Goal: Complete application form

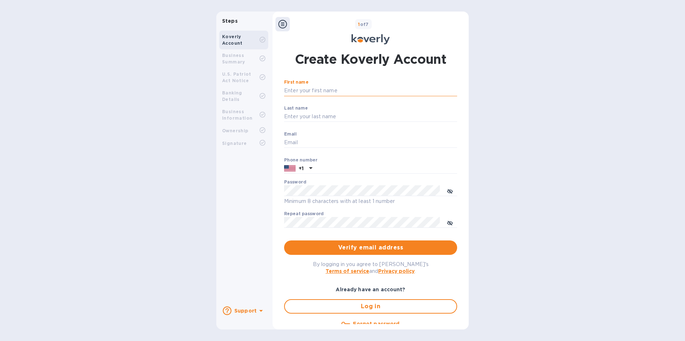
click at [317, 91] on input "First name" at bounding box center [370, 90] width 173 height 11
type input "[PERSON_NAME]"
drag, startPoint x: 339, startPoint y: 142, endPoint x: 259, endPoint y: 145, distance: 79.7
click at [259, 145] on div "Steps Koverly Account Business Summary U.S. Patriot Act Notice Banking Details …" at bounding box center [342, 171] width 252 height 318
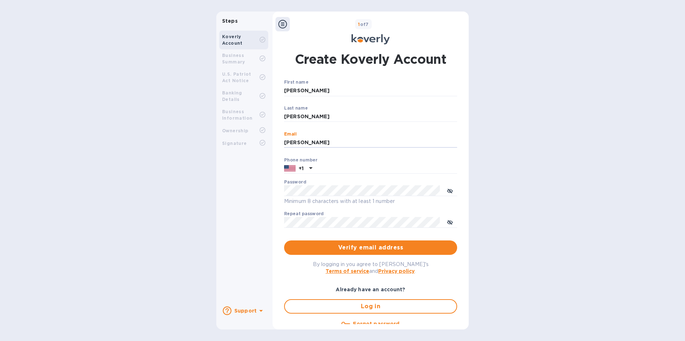
type input "[PERSON_NAME][EMAIL_ADDRESS][DOMAIN_NAME]"
click at [327, 167] on input "text" at bounding box center [386, 168] width 142 height 11
type input "9295622132"
click at [258, 169] on div "Koverly Account Business Summary U.S. Patriot Act Notice Banking Details Busine…" at bounding box center [243, 164] width 55 height 273
click at [335, 166] on input "9295622132" at bounding box center [386, 168] width 142 height 11
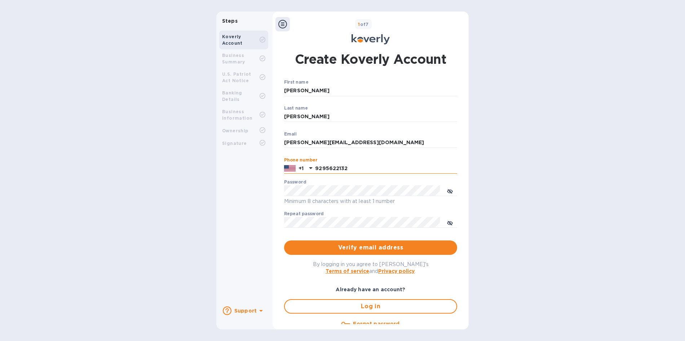
click at [348, 167] on input "9295622132" at bounding box center [386, 168] width 142 height 11
click at [449, 191] on icon "toggle password visibility" at bounding box center [450, 192] width 6 height 6
click at [361, 248] on span "Verify email address" at bounding box center [371, 247] width 162 height 9
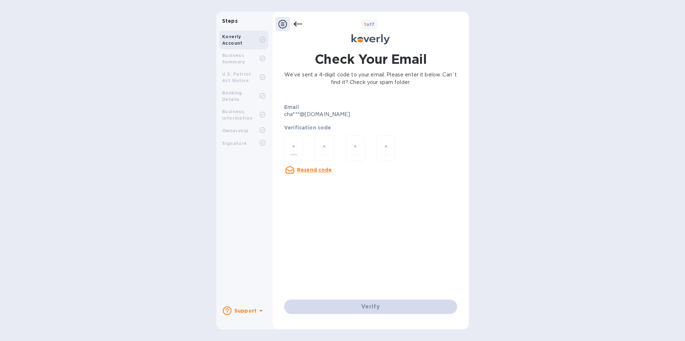
click at [294, 152] on input "number" at bounding box center [293, 148] width 7 height 13
type input "7"
type input "6"
type input "7"
type input "5"
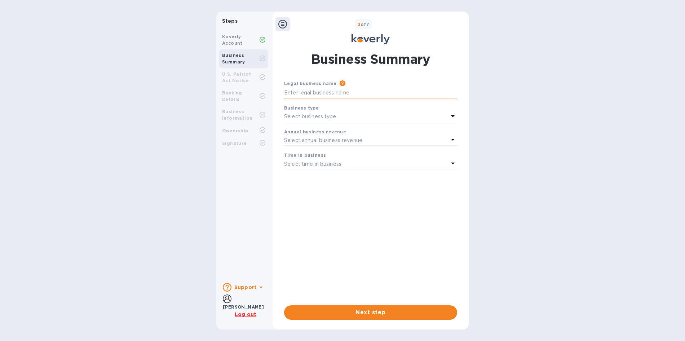
click at [323, 93] on input "text" at bounding box center [370, 93] width 173 height 11
type input "Good to go packaging corp"
click at [339, 113] on div "Select business type" at bounding box center [366, 117] width 164 height 10
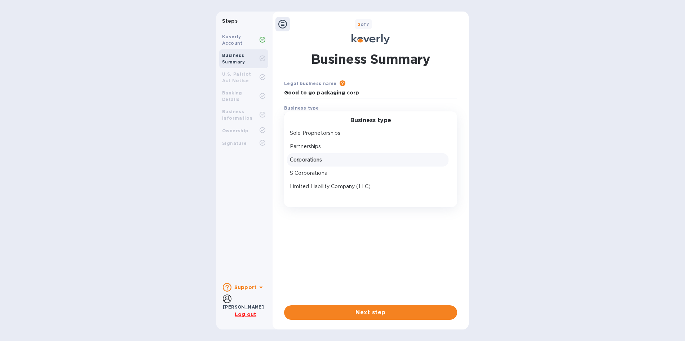
click at [325, 159] on p "Corporations" at bounding box center [368, 160] width 156 height 8
click at [322, 141] on p "Select annual business revenue" at bounding box center [323, 141] width 78 height 8
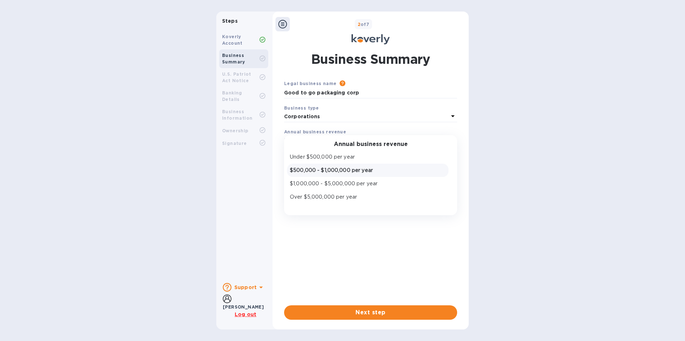
click at [331, 170] on p "$500,000 - $1,000,000 per year" at bounding box center [368, 171] width 156 height 8
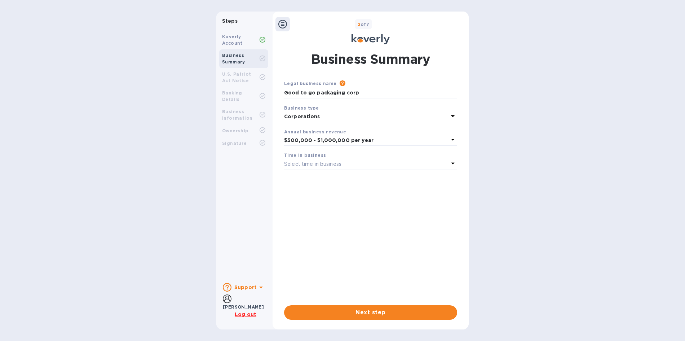
click at [329, 159] on div "Select time in business" at bounding box center [366, 164] width 164 height 10
click at [323, 221] on p "More than 5 years" at bounding box center [368, 221] width 156 height 8
click at [352, 316] on span "Next step" at bounding box center [371, 312] width 162 height 9
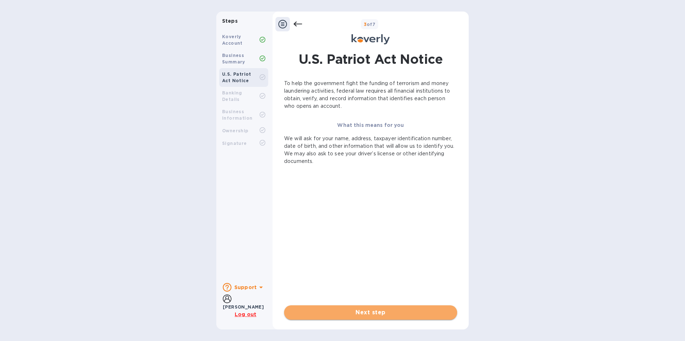
click at [357, 315] on span "Next step" at bounding box center [371, 312] width 162 height 9
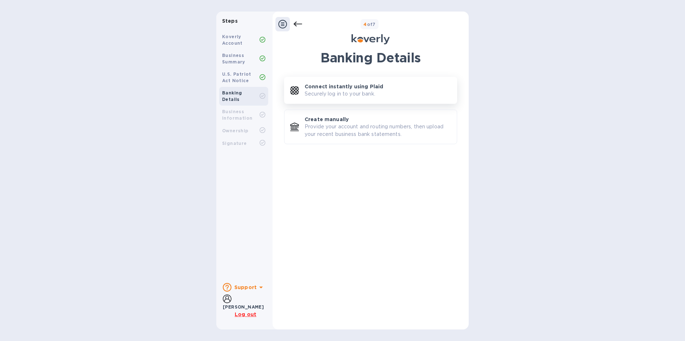
click at [335, 89] on p "Connect instantly using Plaid" at bounding box center [344, 86] width 79 height 7
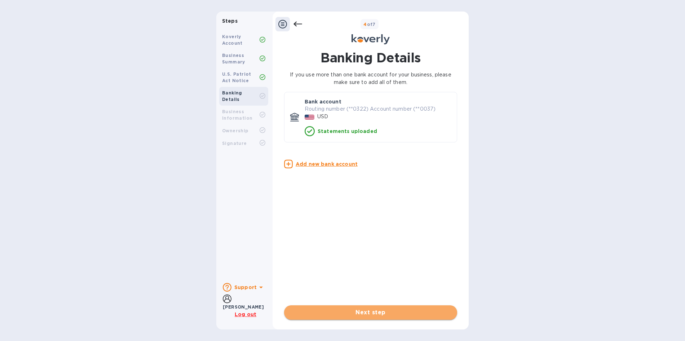
click at [363, 309] on span "Next step" at bounding box center [371, 312] width 162 height 9
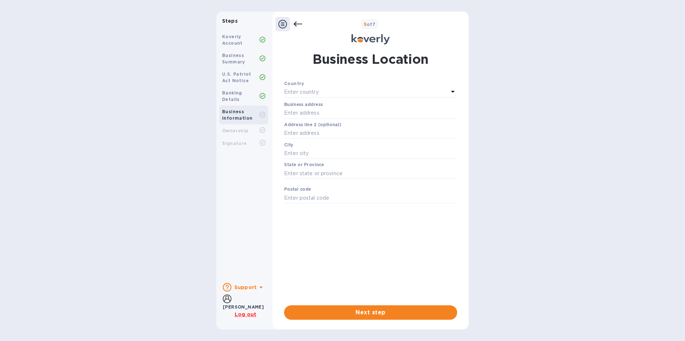
click at [305, 92] on p "Enter country" at bounding box center [301, 92] width 35 height 8
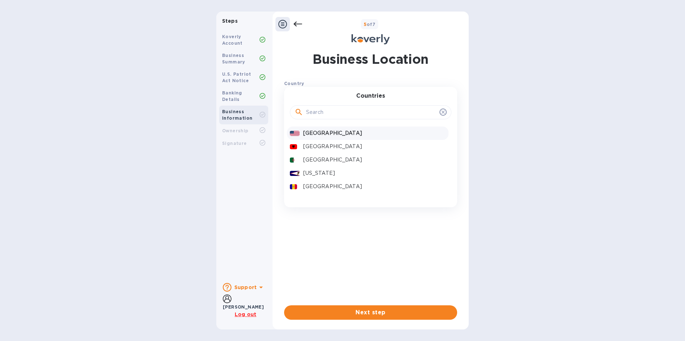
click at [321, 134] on p "[GEOGRAPHIC_DATA]" at bounding box center [374, 133] width 142 height 8
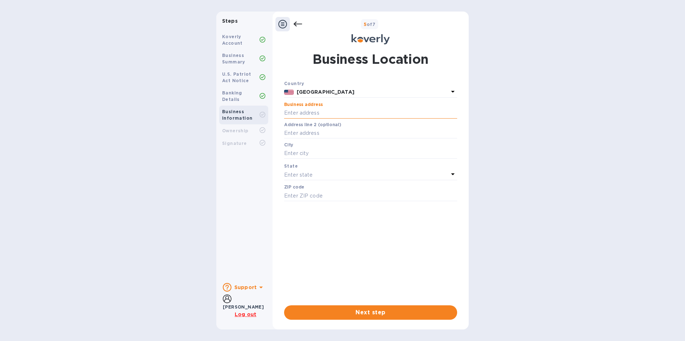
click at [316, 111] on input "text" at bounding box center [370, 113] width 173 height 11
type input "[STREET_ADDRESS]"
type input "[GEOGRAPHIC_DATA]"
type input "11220"
drag, startPoint x: 323, startPoint y: 153, endPoint x: 264, endPoint y: 157, distance: 58.9
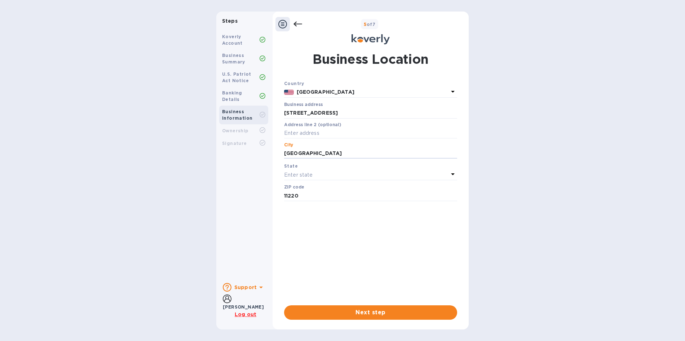
click at [264, 157] on div "Steps Koverly Account Business Summary U.S. Patriot Act Notice Banking Details …" at bounding box center [342, 171] width 252 height 318
type input "[GEOGRAPHIC_DATA]"
click at [308, 169] on div "State" at bounding box center [370, 166] width 173 height 8
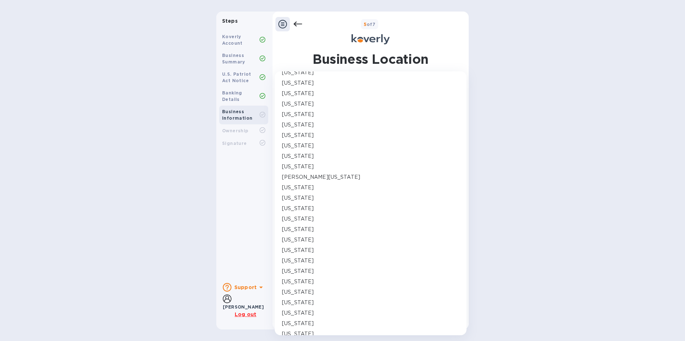
scroll to position [252, 0]
click at [295, 239] on div "[US_STATE]" at bounding box center [371, 243] width 180 height 10
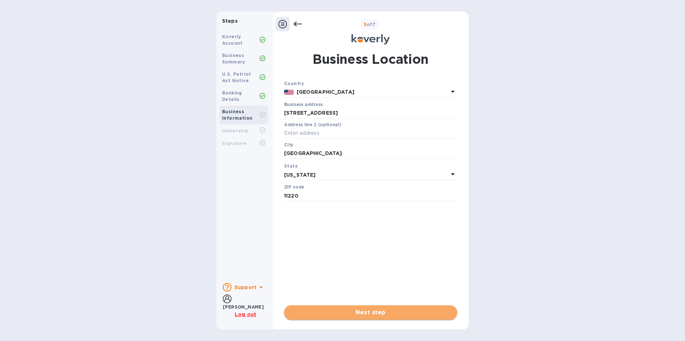
click at [335, 312] on span "Next step" at bounding box center [371, 312] width 162 height 9
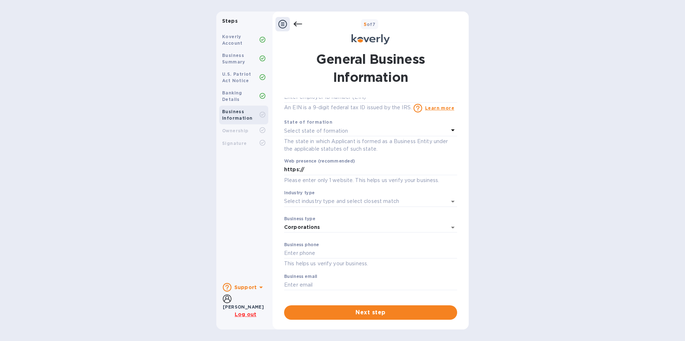
scroll to position [0, 0]
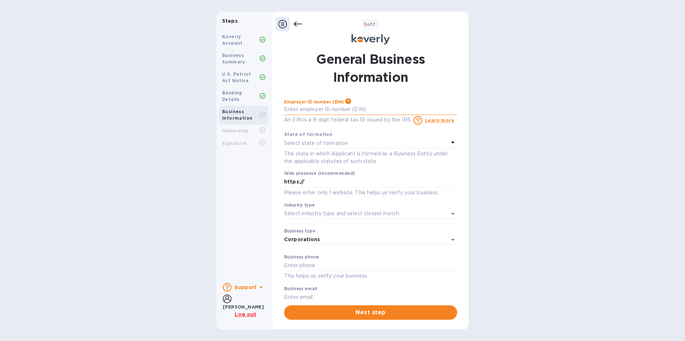
click at [315, 109] on input "text" at bounding box center [370, 109] width 173 height 11
type input "***34"
click at [313, 142] on p "Select state of formation" at bounding box center [316, 144] width 64 height 8
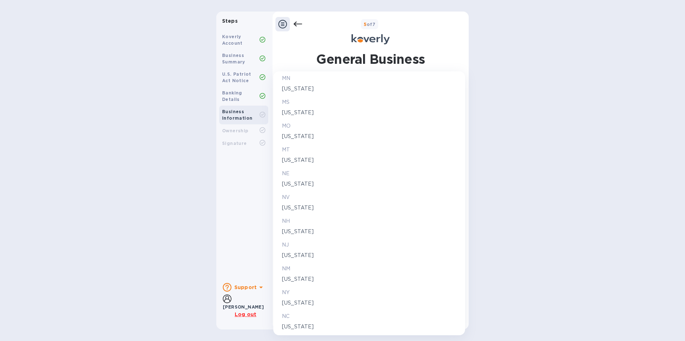
scroll to position [685, 0]
click at [291, 296] on p "NY" at bounding box center [369, 292] width 175 height 8
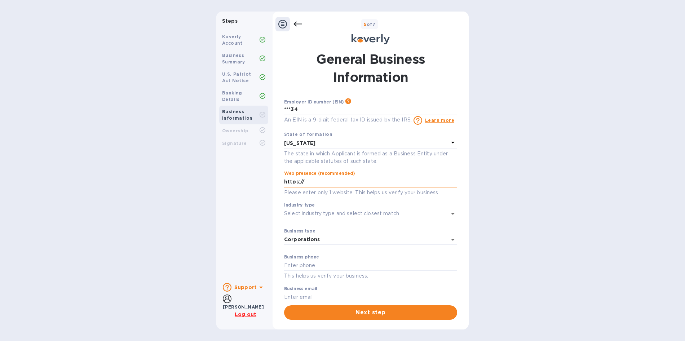
click at [312, 179] on input "https://" at bounding box center [370, 182] width 173 height 11
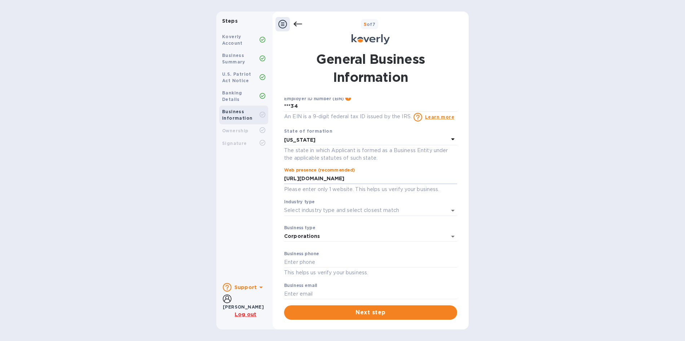
scroll to position [12, 0]
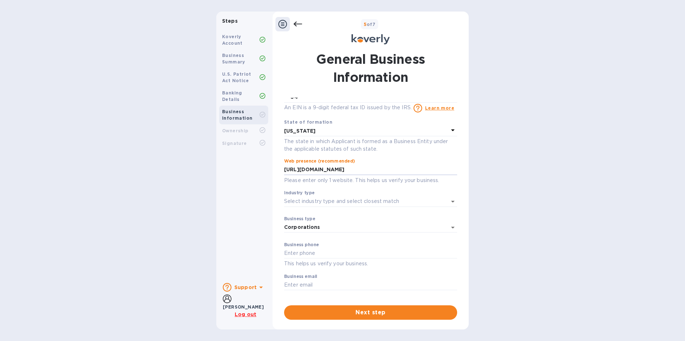
type input "[URL][DOMAIN_NAME]"
click at [492, 178] on div "Steps Koverly Account Business Summary U.S. Patriot Act Notice Banking Details …" at bounding box center [342, 171] width 685 height 318
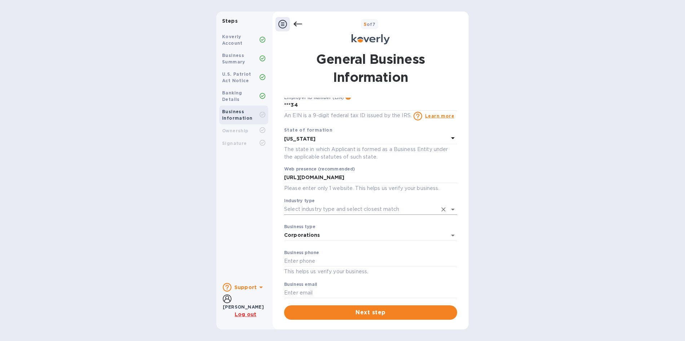
scroll to position [0, 0]
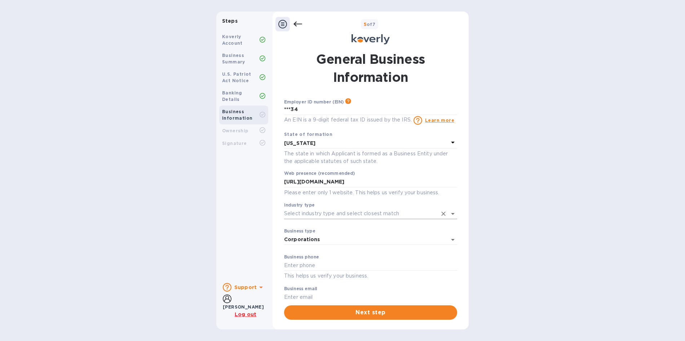
click at [330, 218] on input "Industry type" at bounding box center [360, 213] width 153 height 10
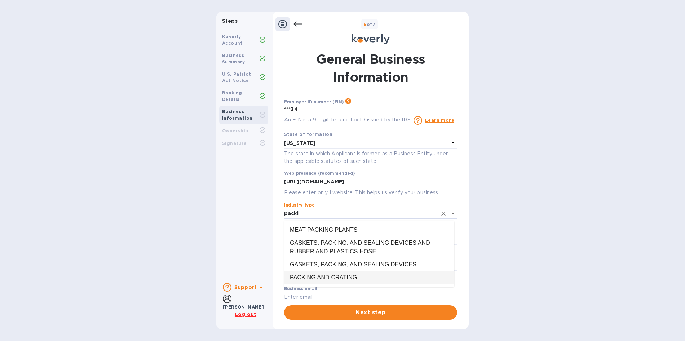
click at [324, 279] on li "PACKING AND CRATING" at bounding box center [369, 277] width 170 height 13
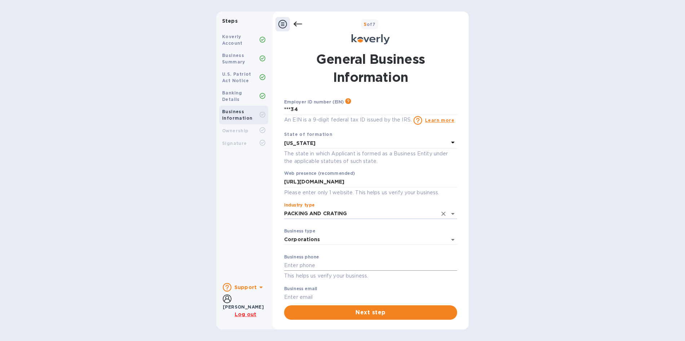
type input "PACKING AND CRATING"
click at [309, 267] on input "text" at bounding box center [370, 265] width 173 height 11
type input "9295622132"
click at [247, 225] on div "Koverly Account Business Summary U.S. Patriot Act Notice Banking Details Busine…" at bounding box center [243, 153] width 55 height 250
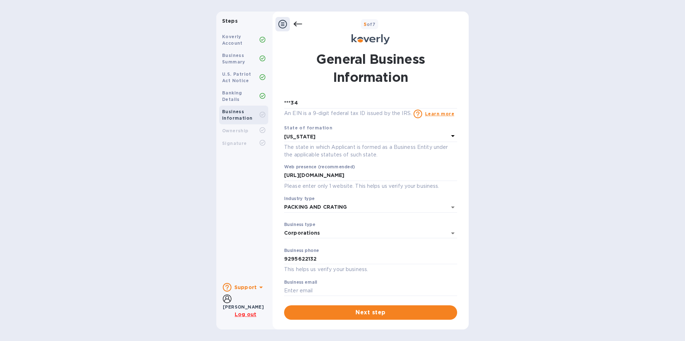
scroll to position [12, 0]
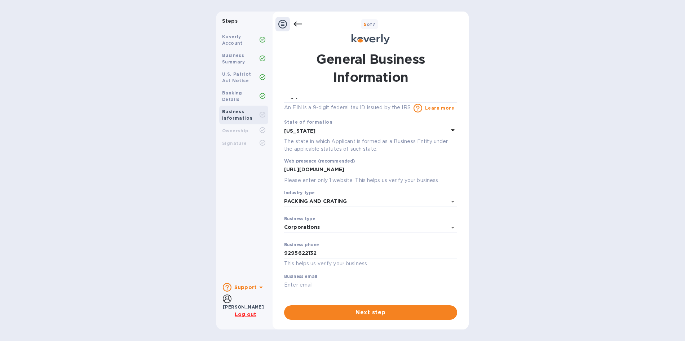
click at [315, 284] on input "text" at bounding box center [370, 285] width 173 height 11
click at [238, 230] on div "Koverly Account Business Summary U.S. Patriot Act Notice Banking Details Busine…" at bounding box center [243, 153] width 55 height 250
drag, startPoint x: 385, startPoint y: 287, endPoint x: 259, endPoint y: 285, distance: 126.2
click at [259, 285] on div "Steps Koverly Account Business Summary U.S. Patriot Act Notice Banking Details …" at bounding box center [342, 171] width 252 height 318
click at [242, 251] on div "Koverly Account Business Summary U.S. Patriot Act Notice Banking Details Busine…" at bounding box center [243, 153] width 55 height 250
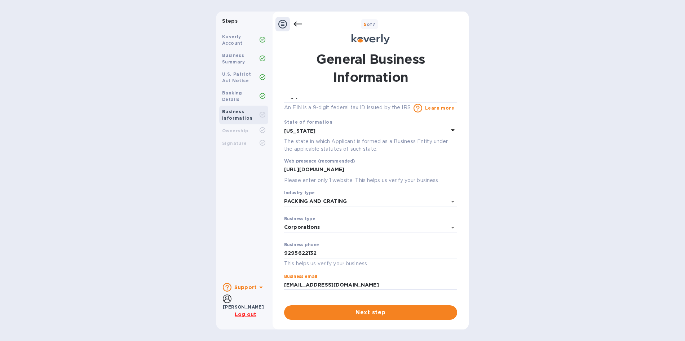
drag, startPoint x: 339, startPoint y: 288, endPoint x: 251, endPoint y: 290, distance: 88.0
click at [251, 290] on div "Steps Koverly Account Business Summary U.S. Patriot Act Notice Banking Details …" at bounding box center [342, 171] width 252 height 318
type input "[PERSON_NAME][EMAIL_ADDRESS][DOMAIN_NAME]"
click at [237, 219] on div "Koverly Account Business Summary U.S. Patriot Act Notice Banking Details Busine…" at bounding box center [243, 153] width 55 height 250
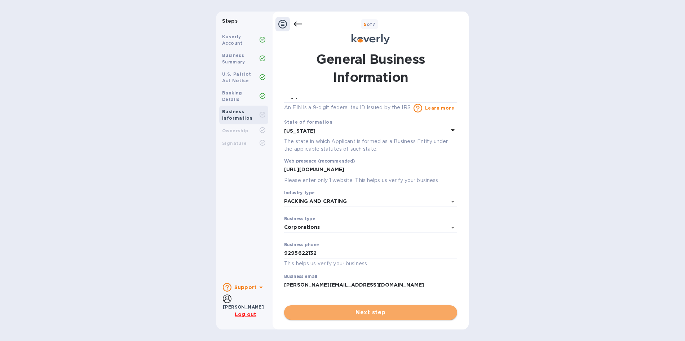
click at [334, 314] on span "Next step" at bounding box center [371, 312] width 162 height 9
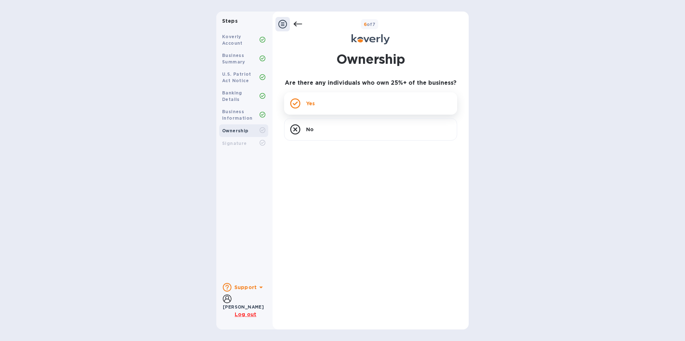
click at [310, 109] on div "Yes" at bounding box center [370, 103] width 173 height 22
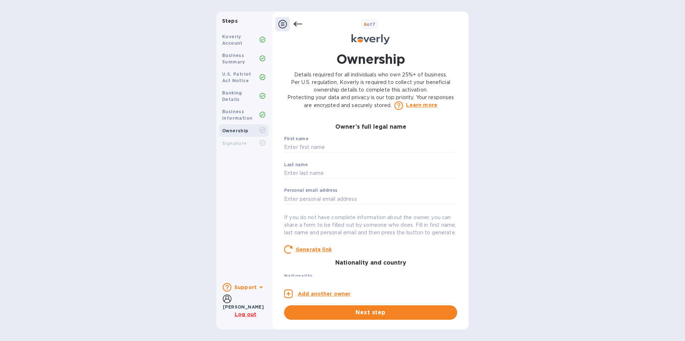
scroll to position [0, 0]
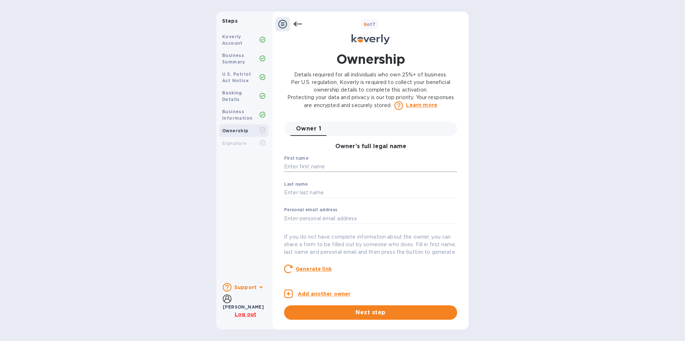
click at [316, 169] on input "text" at bounding box center [370, 167] width 173 height 11
type input "[PERSON_NAME]"
type input "[PERSON_NAME][EMAIL_ADDRESS][DOMAIN_NAME]"
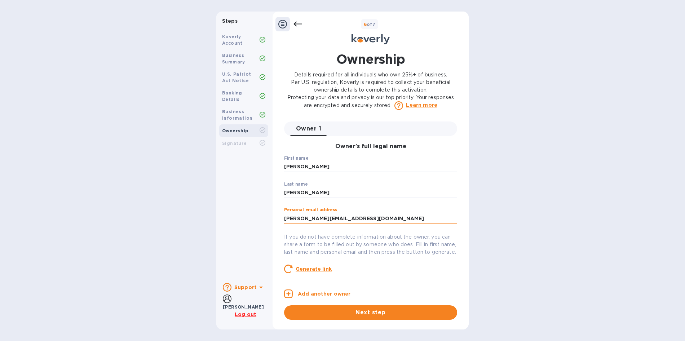
type input "[GEOGRAPHIC_DATA]"
type input "***32"
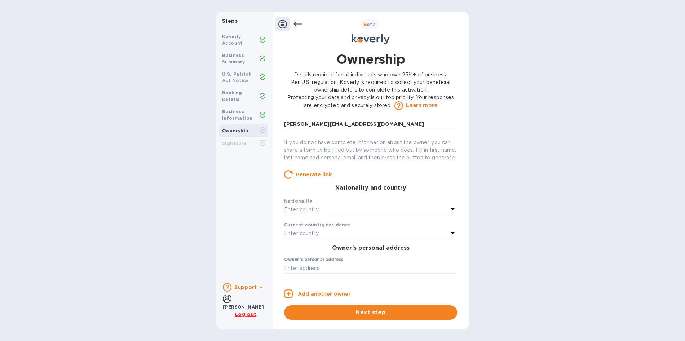
scroll to position [108, 0]
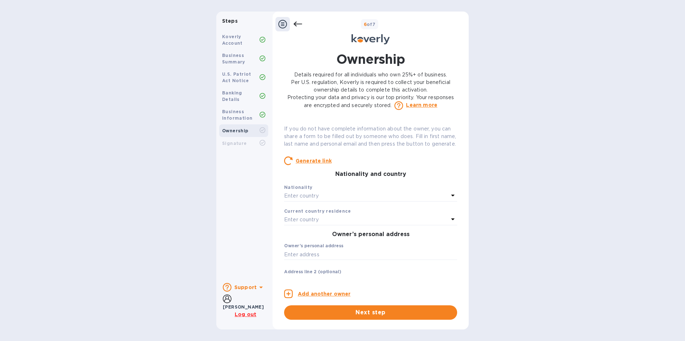
click at [319, 200] on p "Enter country" at bounding box center [301, 196] width 35 height 8
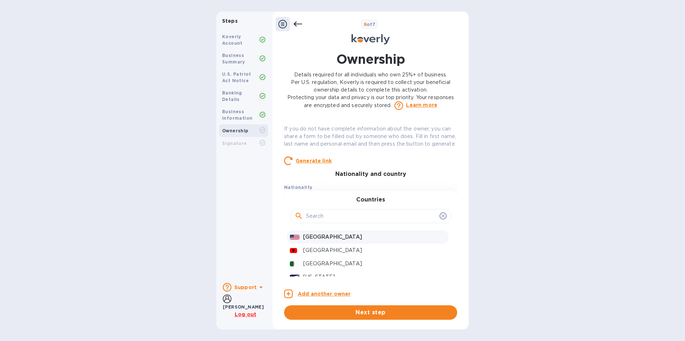
click at [332, 241] on p "[GEOGRAPHIC_DATA]" at bounding box center [374, 237] width 142 height 8
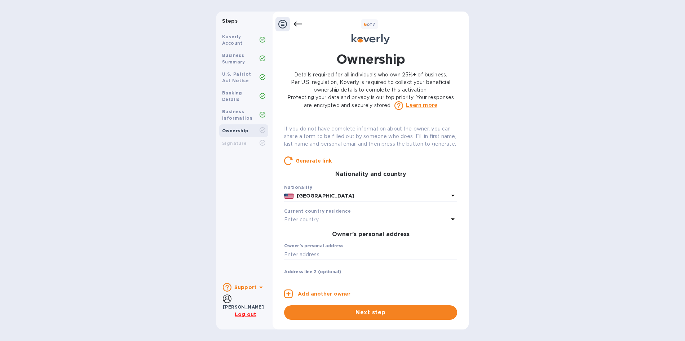
click at [322, 225] on div "Enter country" at bounding box center [366, 220] width 164 height 10
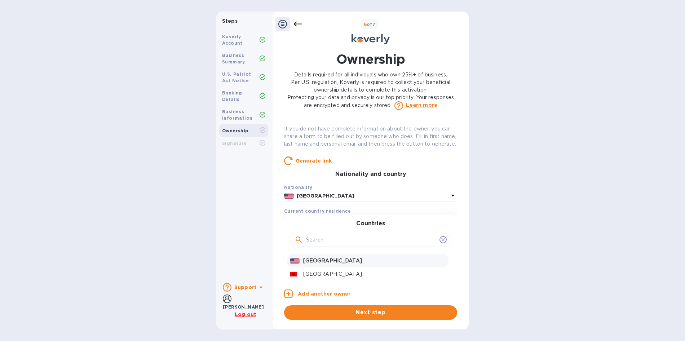
click at [318, 265] on p "[GEOGRAPHIC_DATA]" at bounding box center [374, 261] width 142 height 8
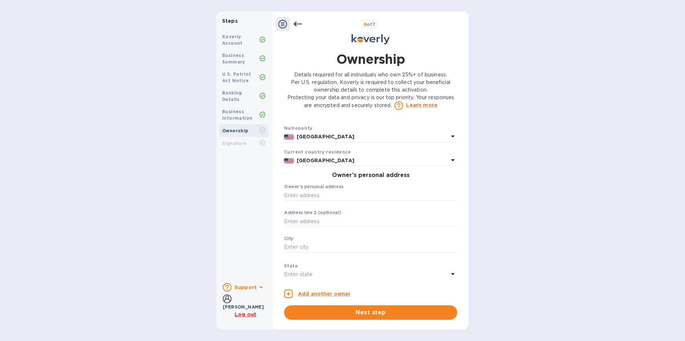
scroll to position [180, 0]
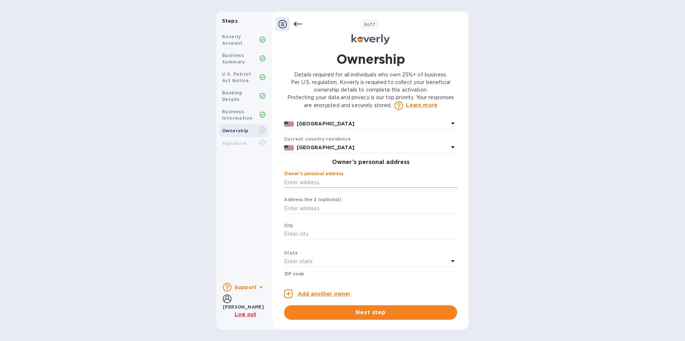
click at [310, 187] on input "text" at bounding box center [370, 182] width 173 height 11
type input "[STREET_ADDRESS]"
type input "5H"
type input "[GEOGRAPHIC_DATA]"
type input "11219"
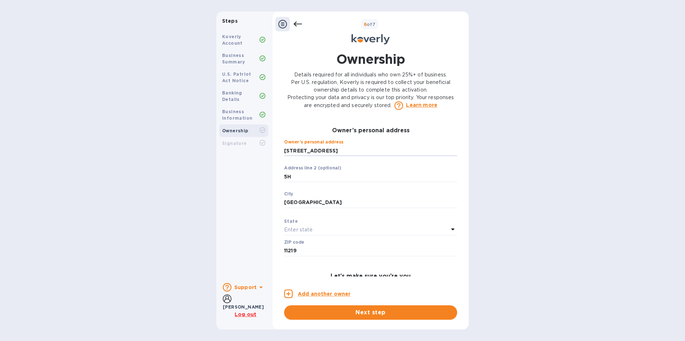
scroll to position [252, 0]
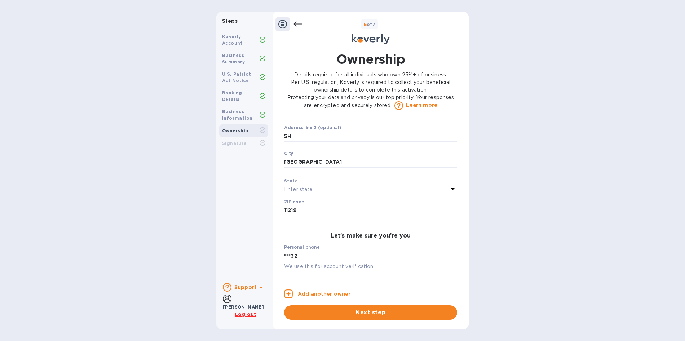
click at [303, 193] on p "Enter state" at bounding box center [298, 190] width 28 height 8
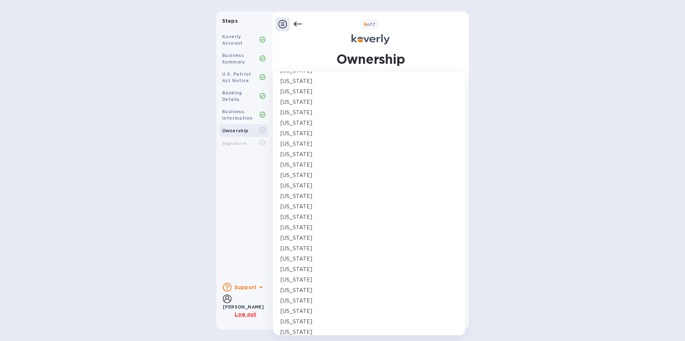
scroll to position [325, 0]
click at [295, 172] on p "[US_STATE]" at bounding box center [297, 171] width 32 height 8
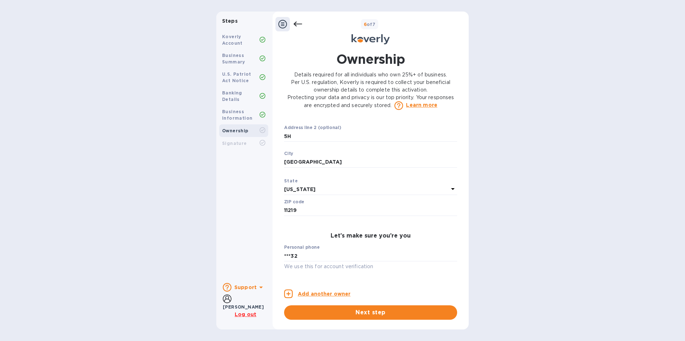
scroll to position [312, 0]
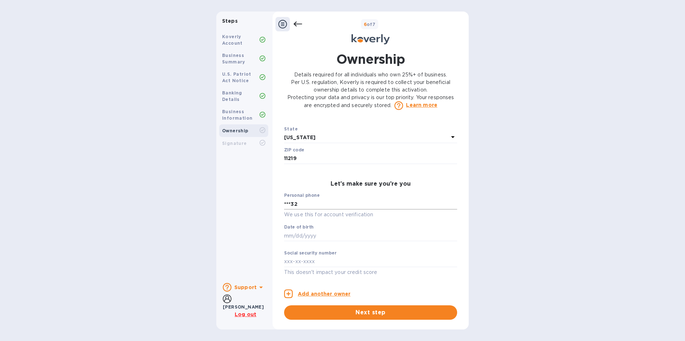
click at [304, 207] on input "***32" at bounding box center [370, 204] width 173 height 11
click at [315, 180] on div "Owner 1 0 Owner’s full legal name First name [PERSON_NAME] ​ Last name [PERSON_…" at bounding box center [370, 199] width 173 height 155
click at [303, 233] on input "text" at bounding box center [370, 235] width 173 height 11
type input "***0"
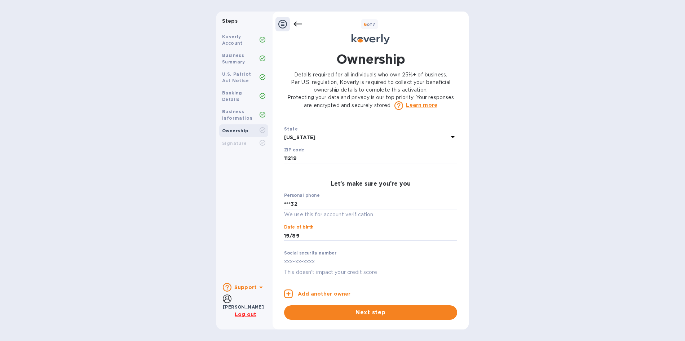
type input "***89"
click at [310, 225] on label "Date of birth" at bounding box center [299, 227] width 30 height 4
drag, startPoint x: 308, startPoint y: 237, endPoint x: 270, endPoint y: 238, distance: 37.9
click at [270, 238] on div "Steps Koverly Account Business Summary U.S. Patriot Act Notice Banking Details …" at bounding box center [342, 171] width 252 height 318
type input "***89"
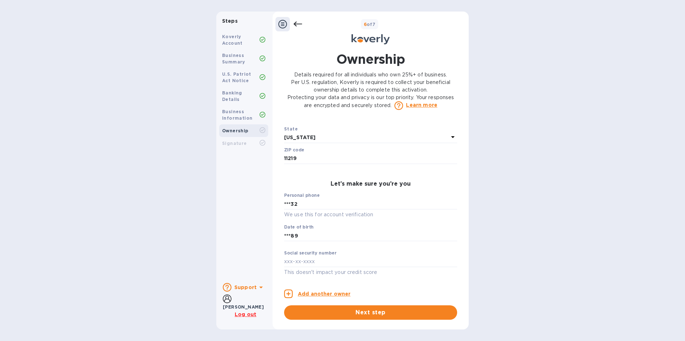
click at [256, 241] on div "Koverly Account Business Summary U.S. Patriot Act Notice Banking Details Busine…" at bounding box center [243, 153] width 55 height 250
click at [305, 264] on input "text" at bounding box center [370, 261] width 173 height 11
type input "***0"
drag, startPoint x: 296, startPoint y: 260, endPoint x: 258, endPoint y: 266, distance: 38.2
click at [258, 266] on div "Steps Koverly Account Business Summary U.S. Patriot Act Notice Banking Details …" at bounding box center [342, 171] width 252 height 318
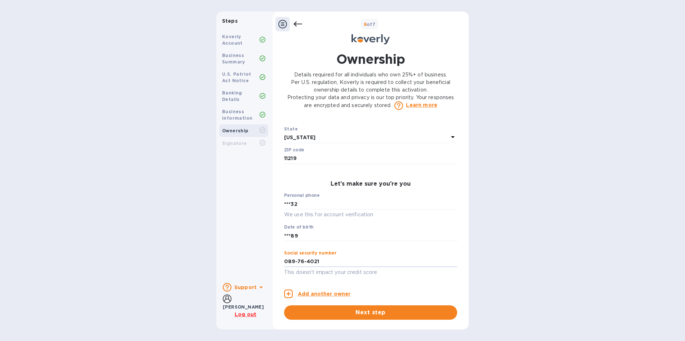
type input "***21"
click at [230, 230] on div "Koverly Account Business Summary U.S. Patriot Act Notice Banking Details Busine…" at bounding box center [243, 153] width 55 height 250
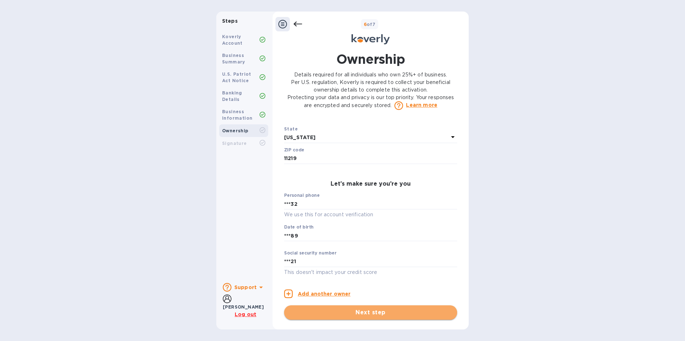
click at [348, 315] on span "Next step" at bounding box center [371, 312] width 162 height 9
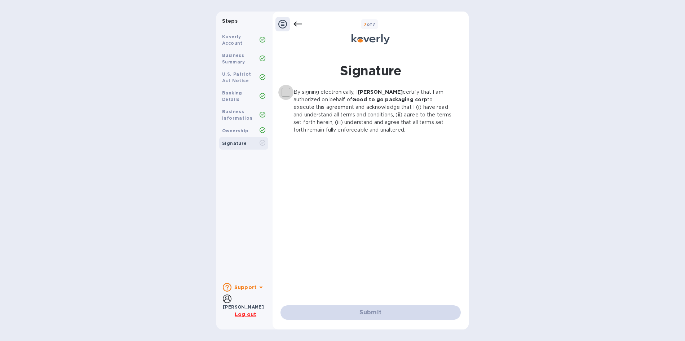
click at [283, 91] on input "By signing electronically, I [PERSON_NAME] certify that I am authorized on beha…" at bounding box center [285, 92] width 15 height 15
checkbox input "true"
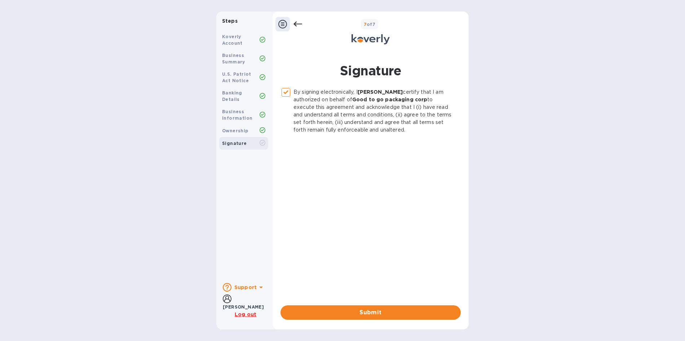
click at [281, 25] on icon at bounding box center [282, 24] width 9 height 9
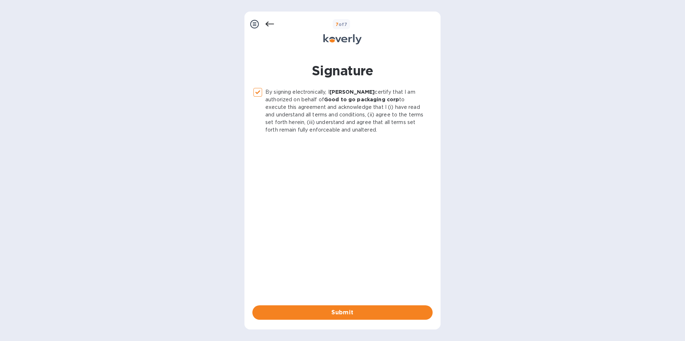
click at [251, 26] on icon at bounding box center [254, 24] width 9 height 9
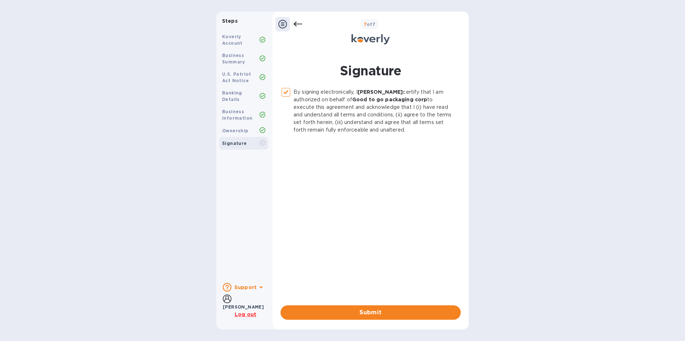
click at [295, 20] on icon at bounding box center [298, 24] width 9 height 9
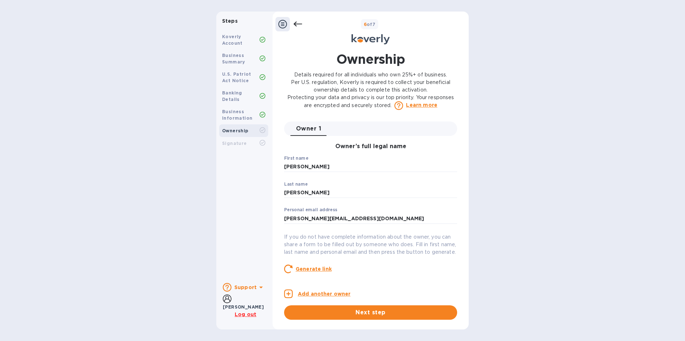
click at [242, 313] on u "Log out" at bounding box center [246, 315] width 22 height 6
